Goal: Communication & Community: Answer question/provide support

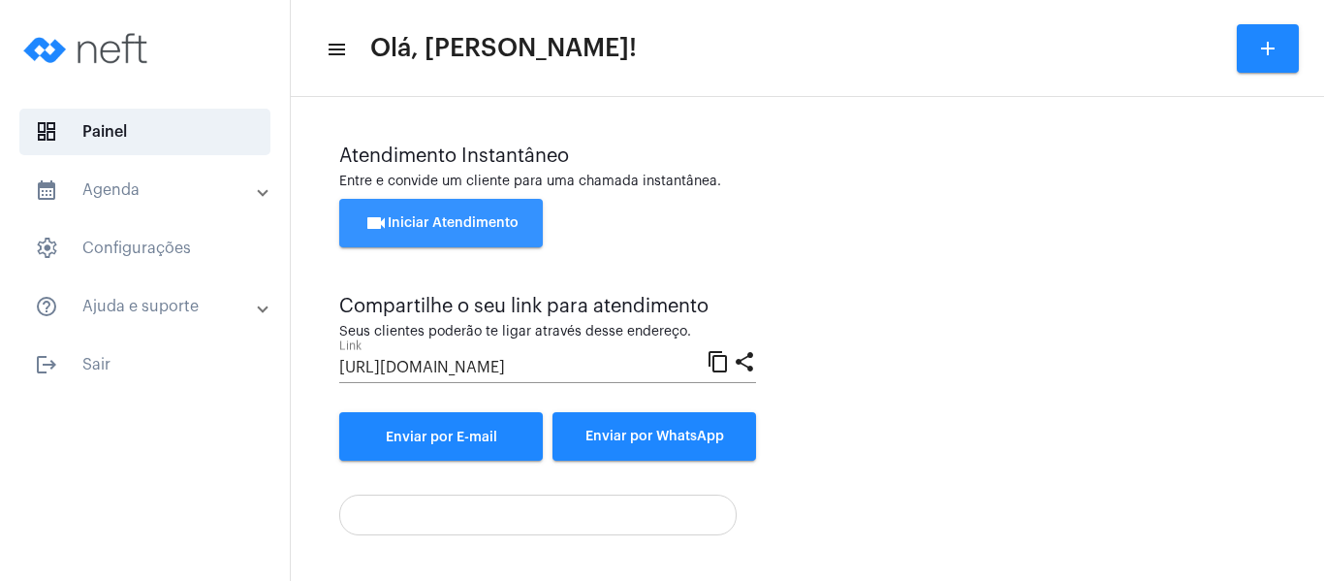
click at [481, 216] on span "videocam Iniciar Atendimento" at bounding box center [442, 223] width 154 height 14
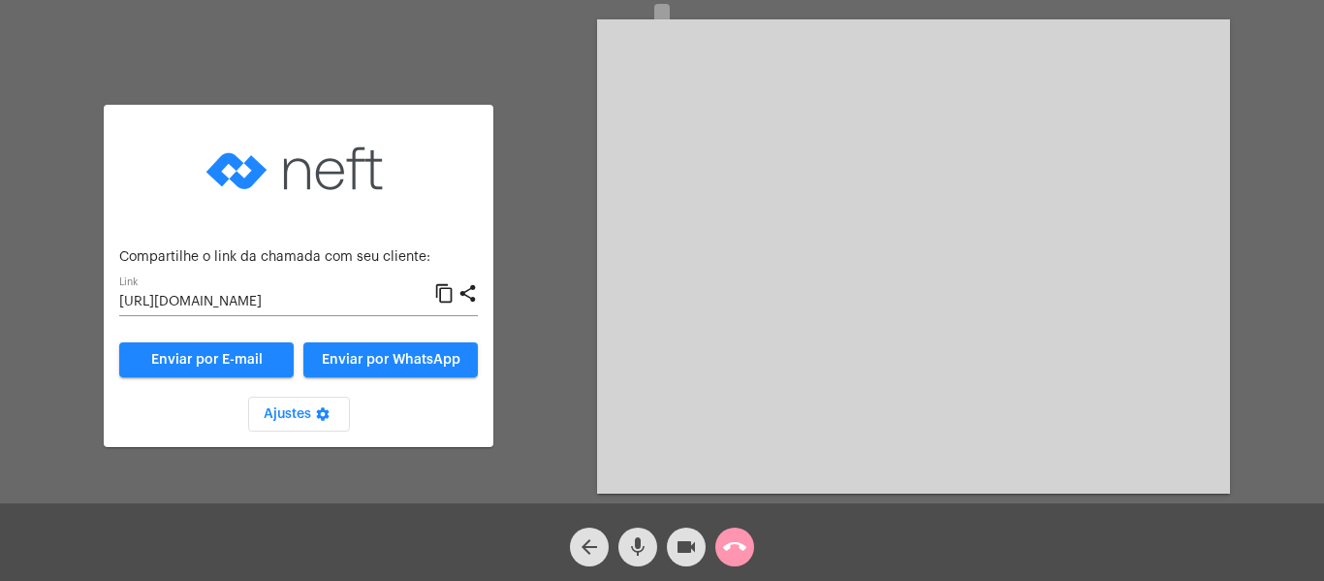
click at [444, 296] on mat-icon "content_copy" at bounding box center [444, 293] width 20 height 23
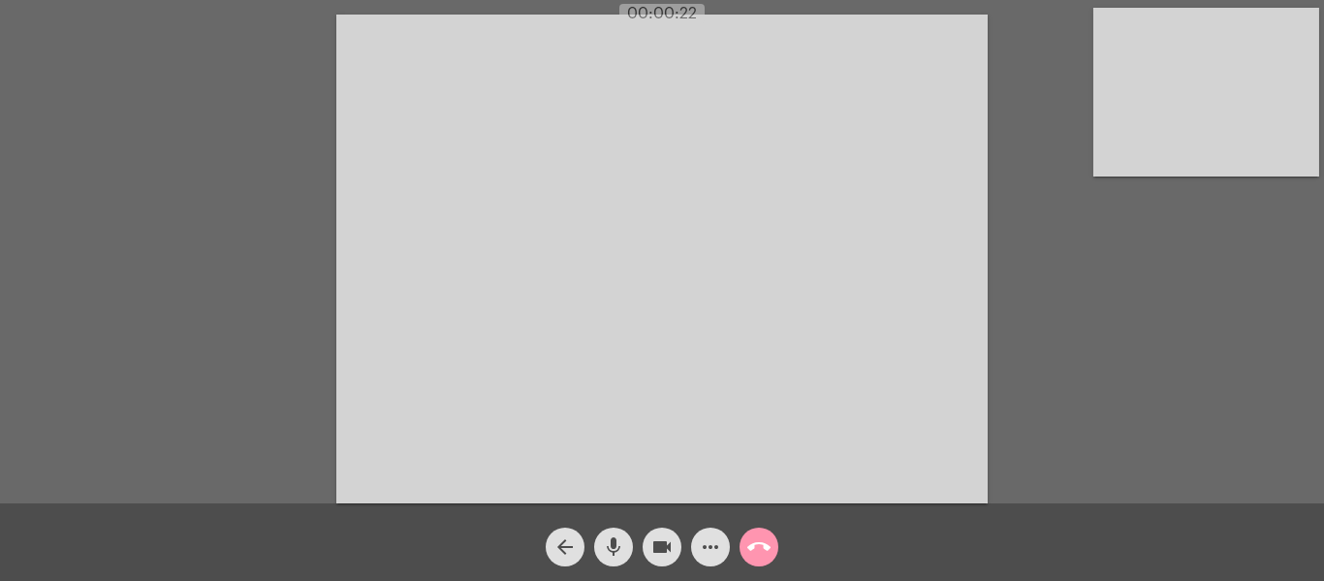
click at [1115, 121] on video at bounding box center [1207, 92] width 226 height 169
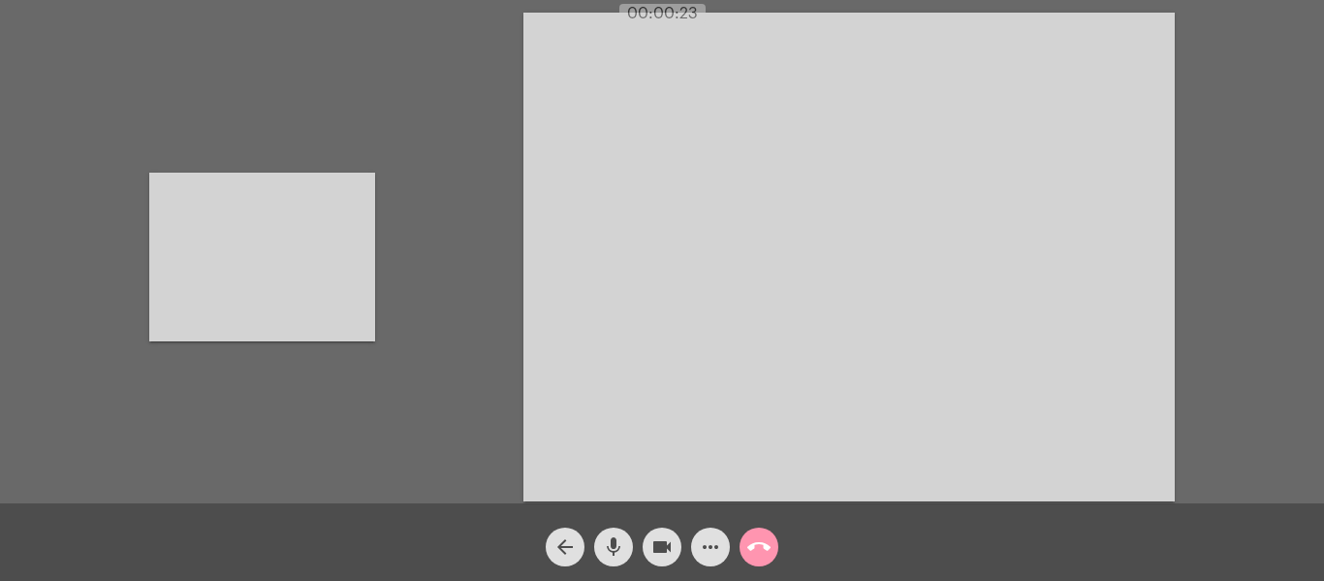
click at [1033, 167] on video at bounding box center [850, 257] width 652 height 489
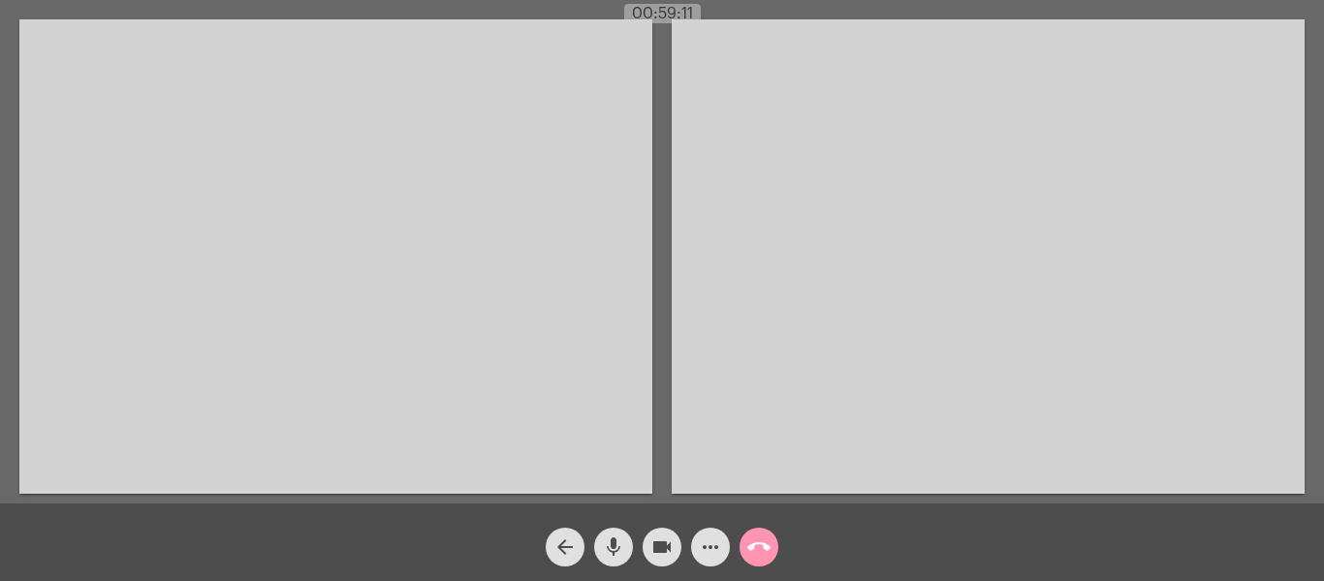
click at [756, 542] on mat-icon "call_end" at bounding box center [759, 546] width 23 height 23
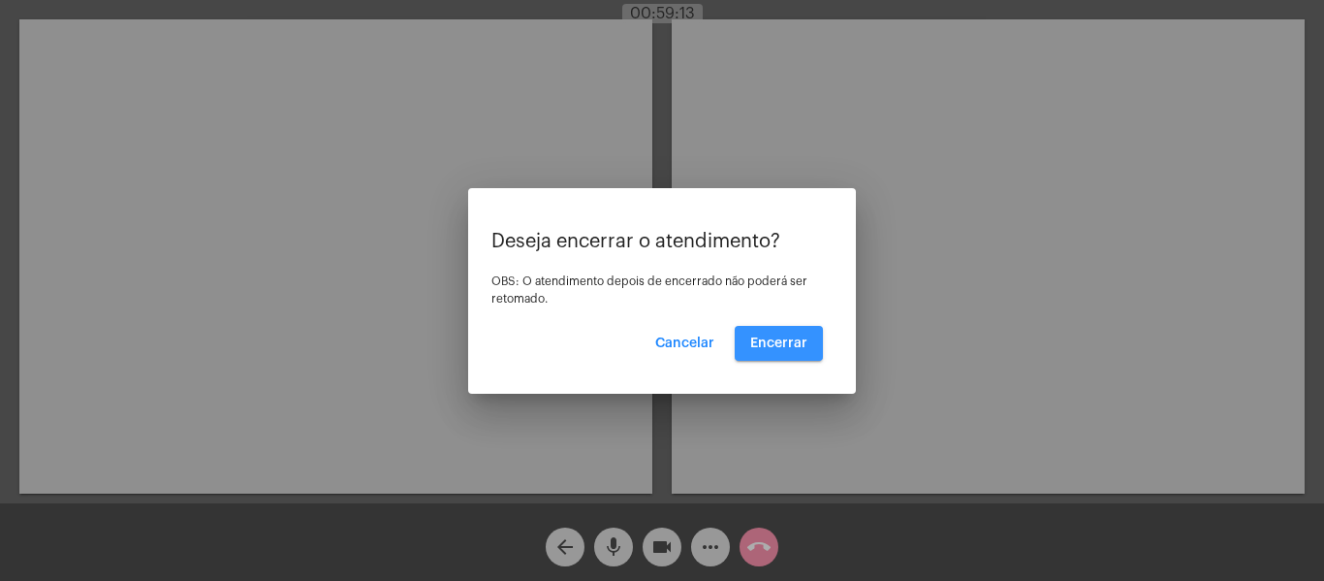
click at [771, 332] on button "Encerrar" at bounding box center [779, 343] width 88 height 35
